Goal: Obtain resource: Obtain resource

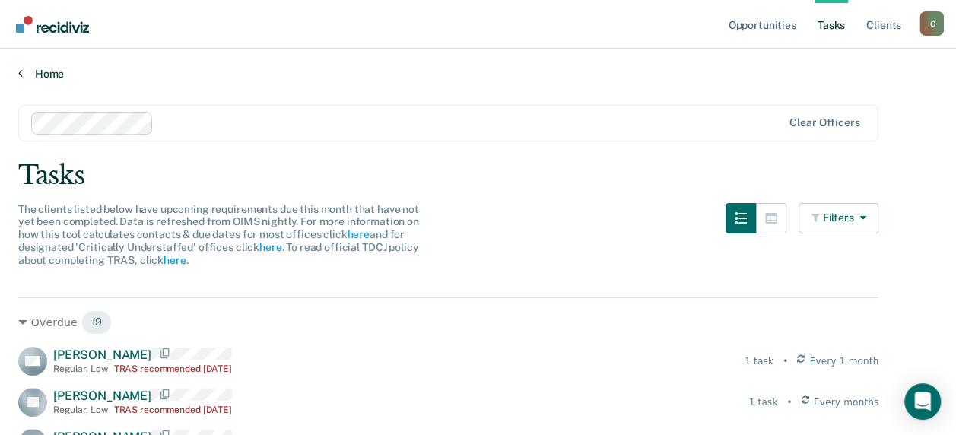
click at [50, 78] on link "Home" at bounding box center [477, 74] width 919 height 14
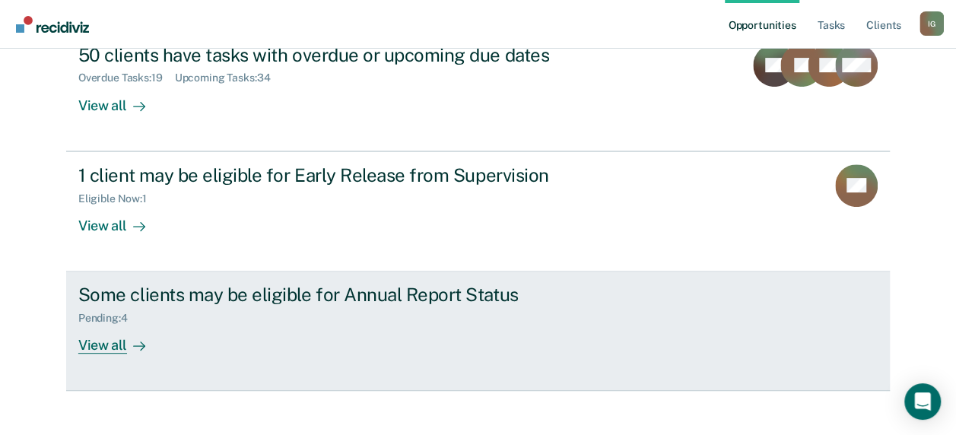
scroll to position [210, 0]
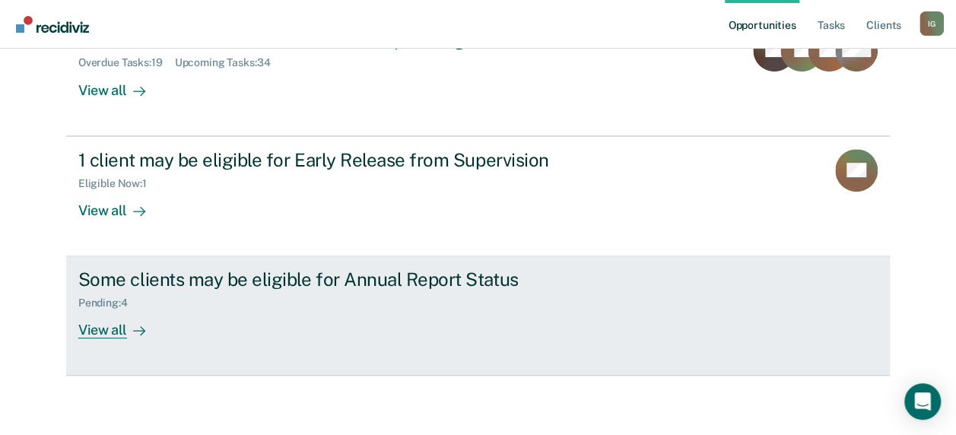
click at [100, 327] on div "View all" at bounding box center [120, 324] width 85 height 30
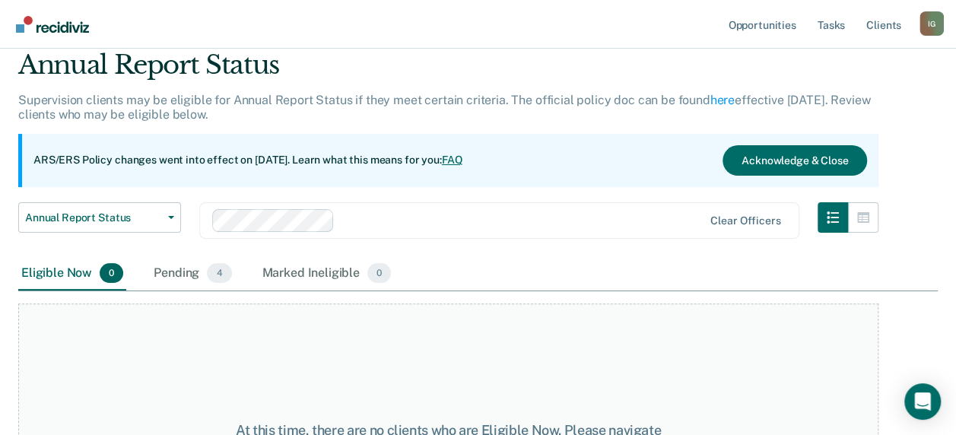
scroll to position [193, 0]
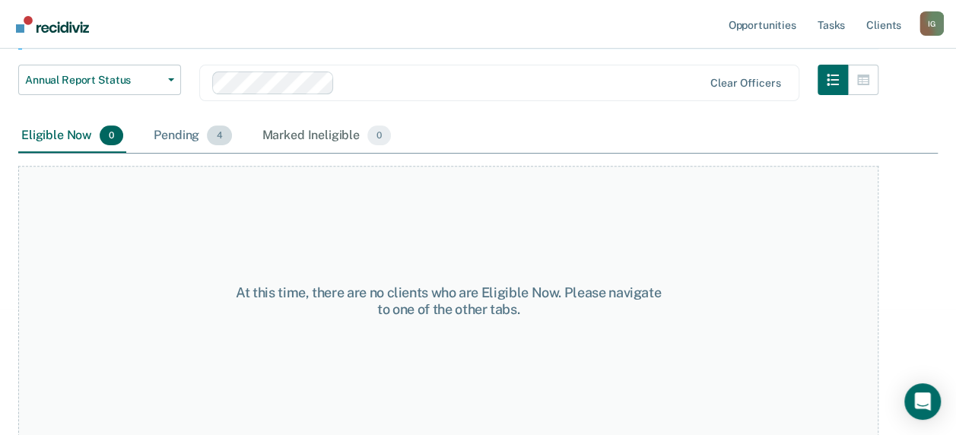
click at [204, 137] on div "Pending 4" at bounding box center [193, 135] width 84 height 33
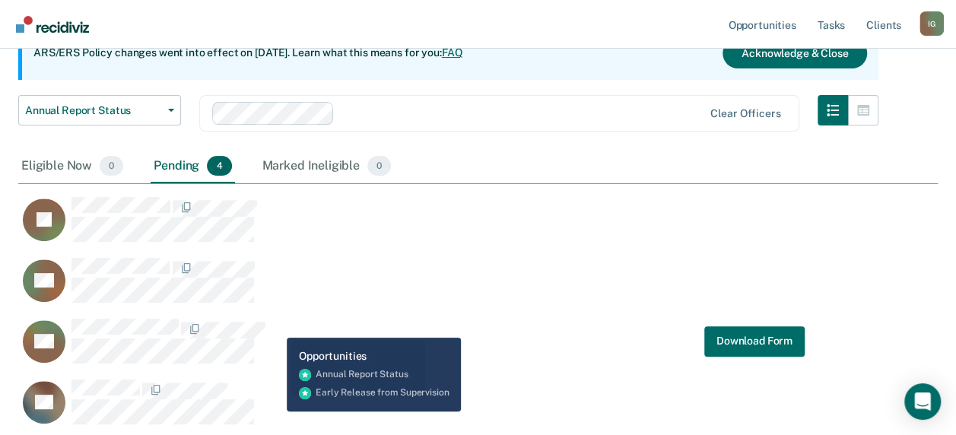
scroll to position [172, 0]
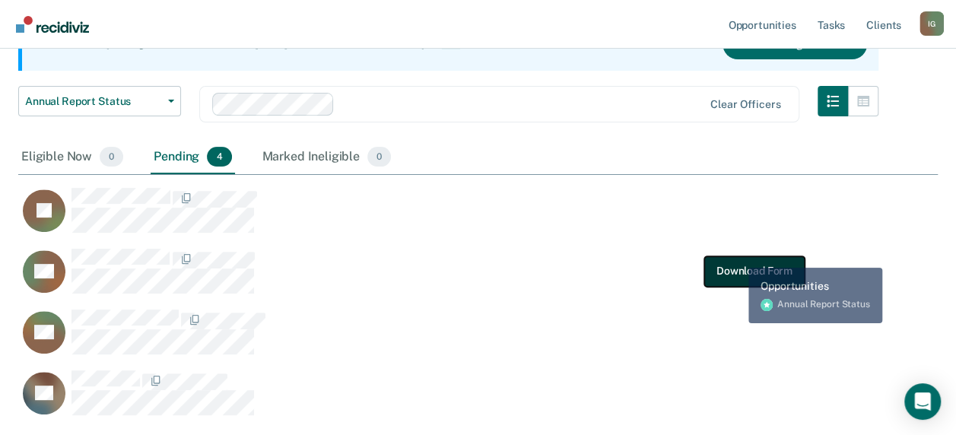
click at [737, 266] on button "Download Form" at bounding box center [754, 270] width 100 height 30
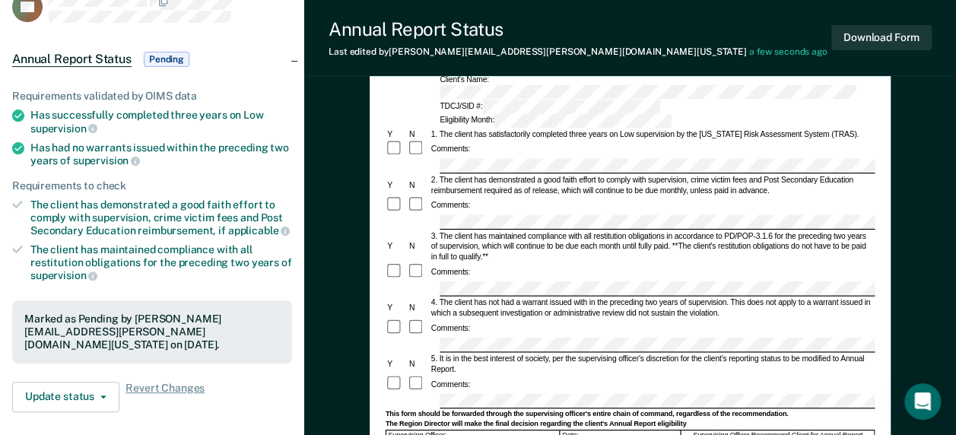
scroll to position [76, 0]
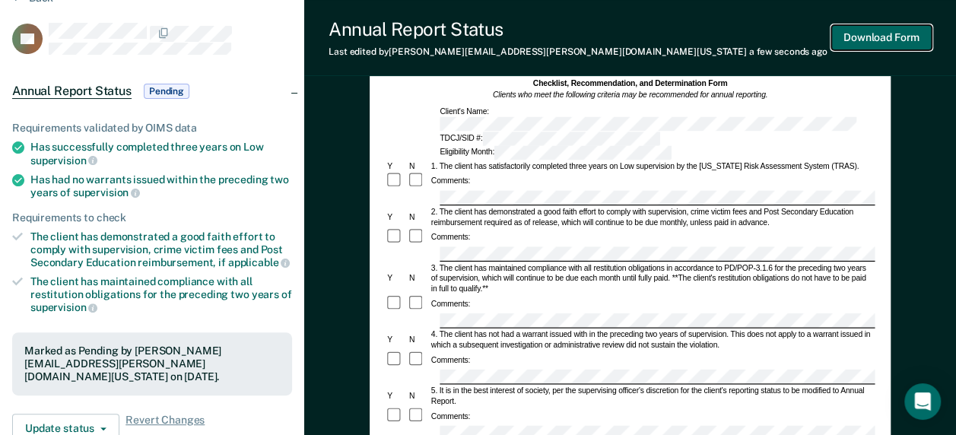
click at [855, 41] on button "Download Form" at bounding box center [881, 37] width 100 height 25
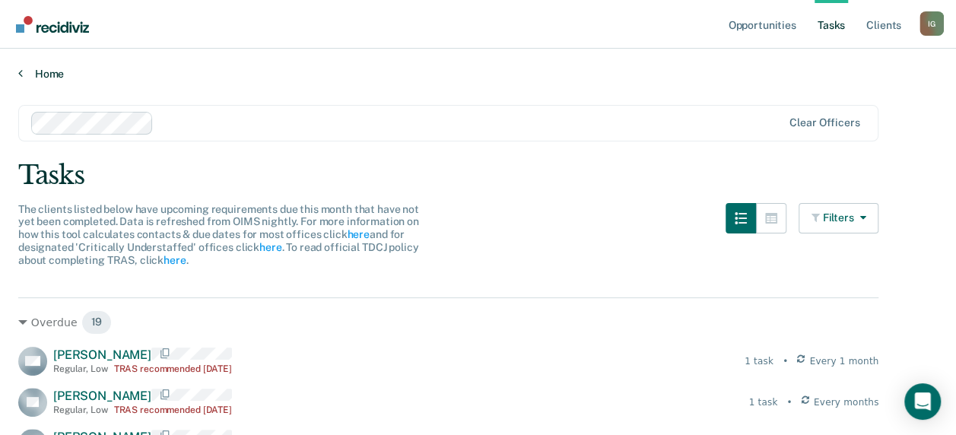
click at [49, 73] on link "Home" at bounding box center [477, 74] width 919 height 14
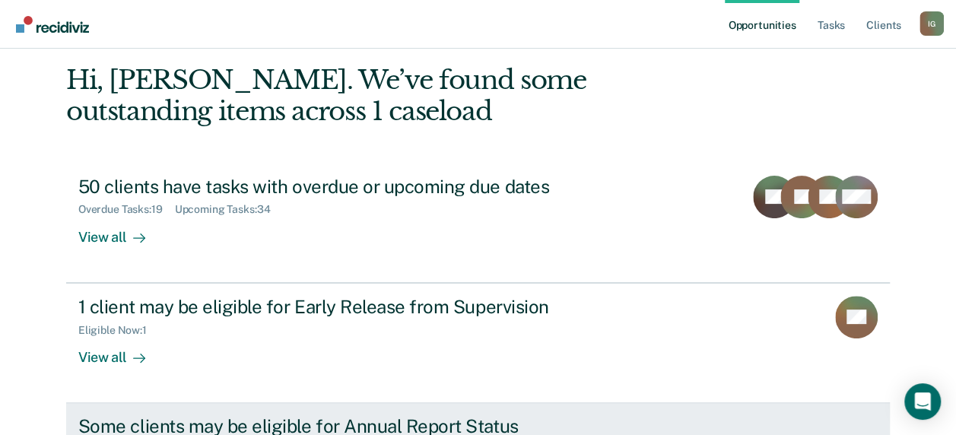
scroll to position [210, 0]
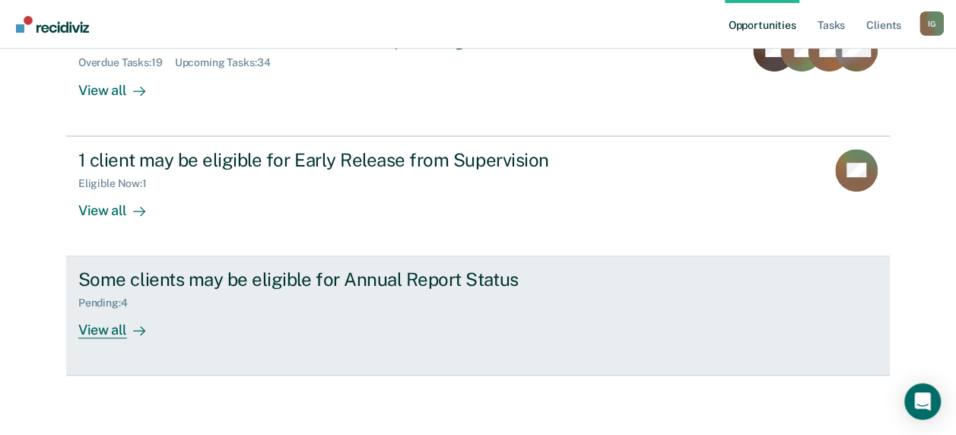
click at [119, 321] on div "View all" at bounding box center [120, 324] width 85 height 30
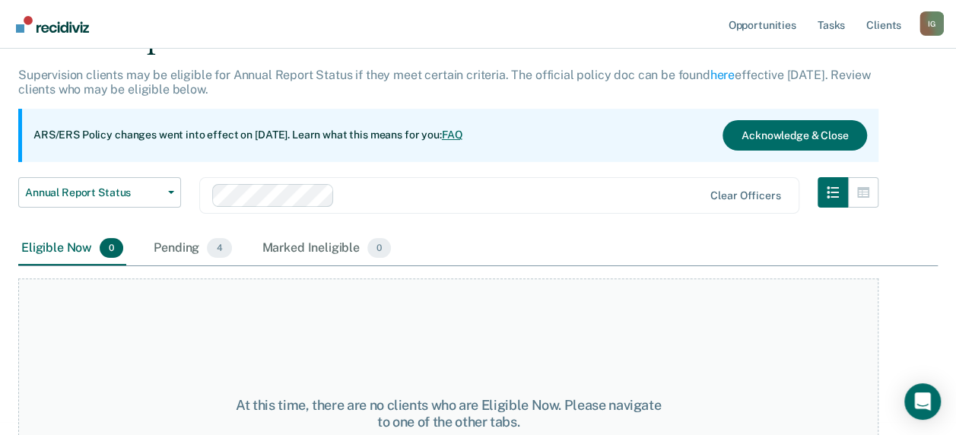
scroll to position [193, 0]
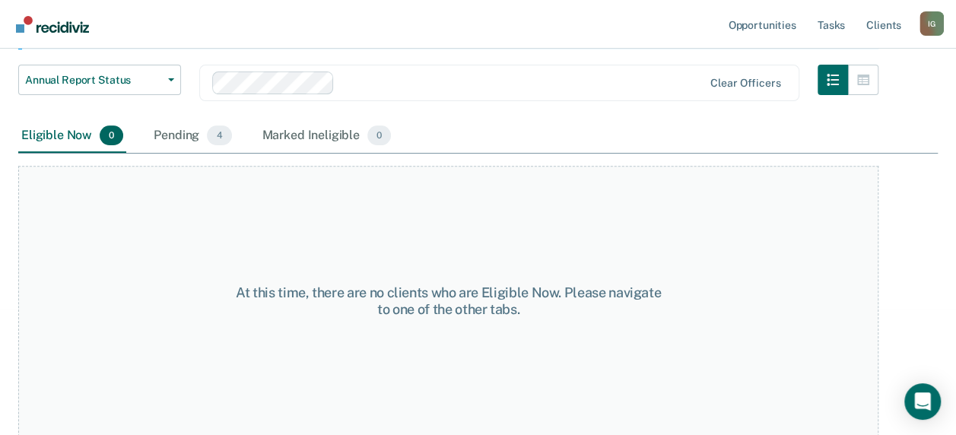
click at [170, 137] on div "Pending 4" at bounding box center [193, 135] width 84 height 33
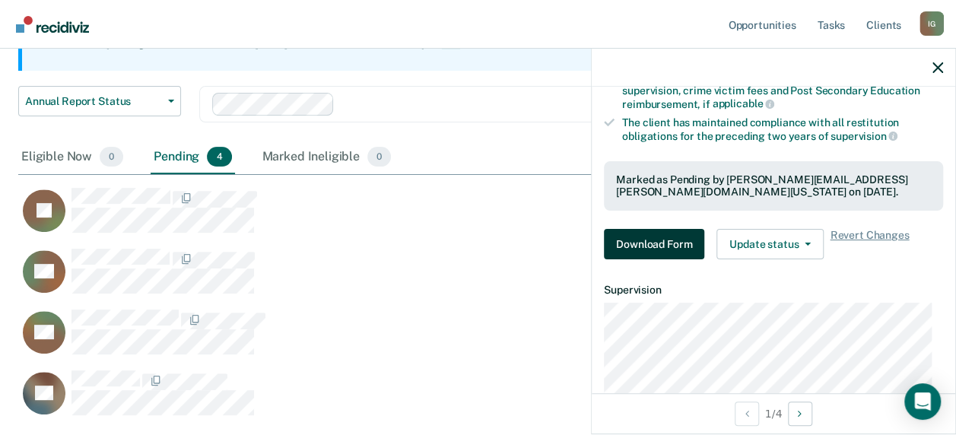
scroll to position [0, 0]
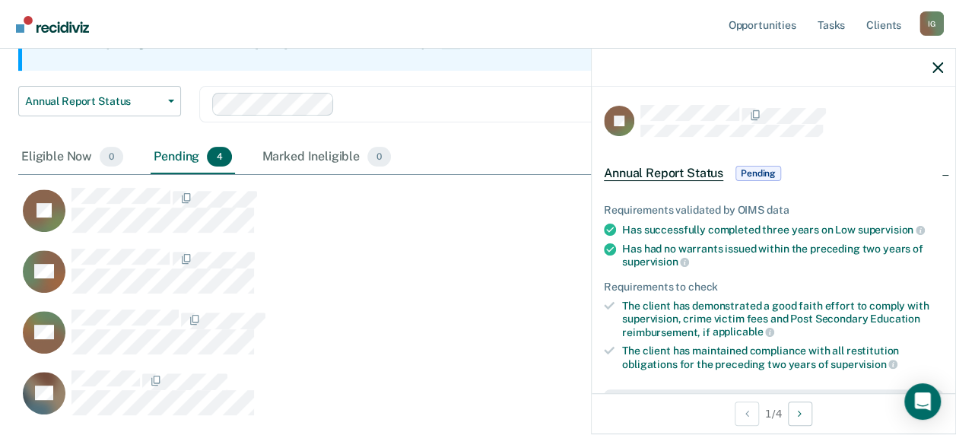
click at [687, 170] on span "Annual Report Status" at bounding box center [663, 173] width 119 height 15
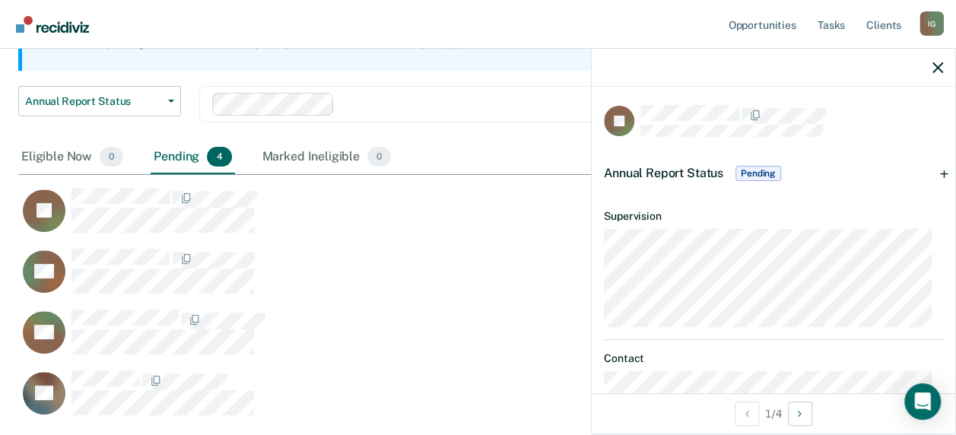
click at [685, 173] on span "Annual Report Status" at bounding box center [663, 173] width 119 height 14
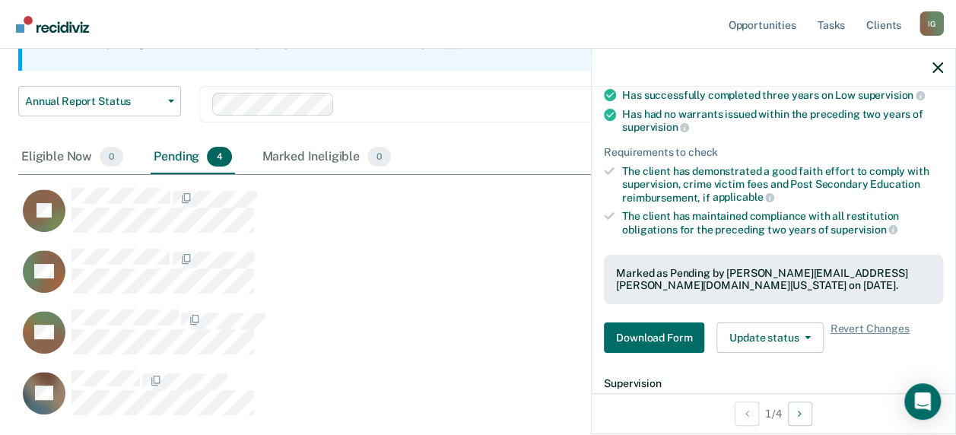
scroll to position [368, 0]
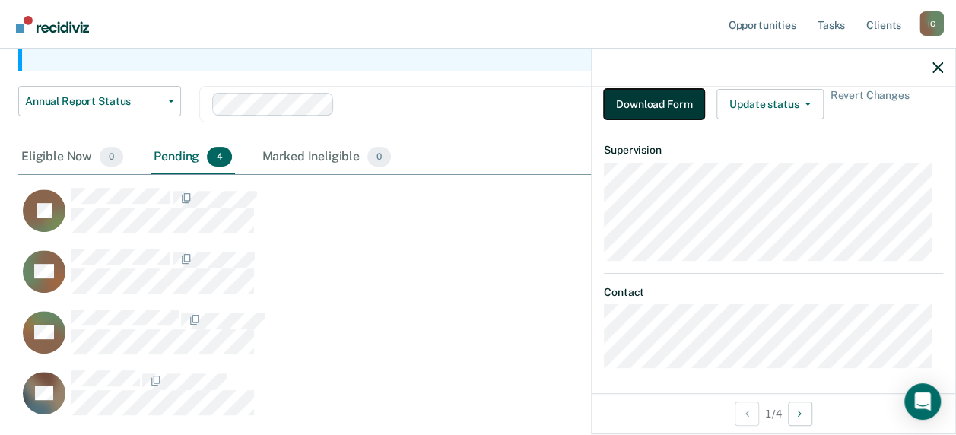
click at [649, 103] on button "Download Form" at bounding box center [654, 104] width 100 height 30
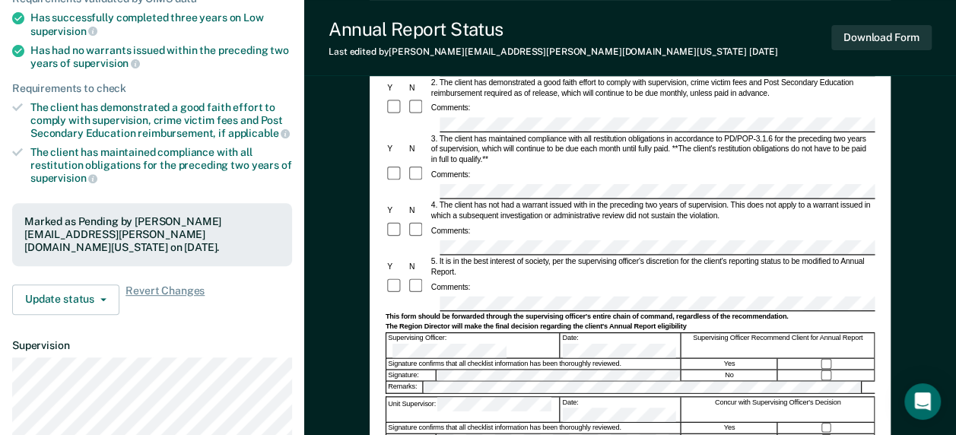
scroll to position [228, 0]
